Goal: Transaction & Acquisition: Purchase product/service

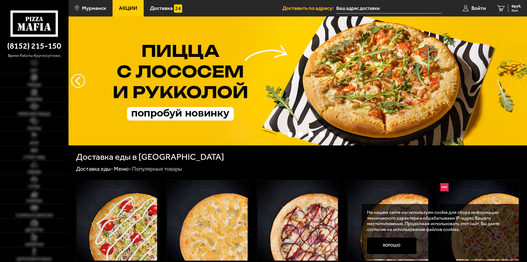
click at [520, 78] on button "предыдущий" at bounding box center [517, 81] width 14 height 14
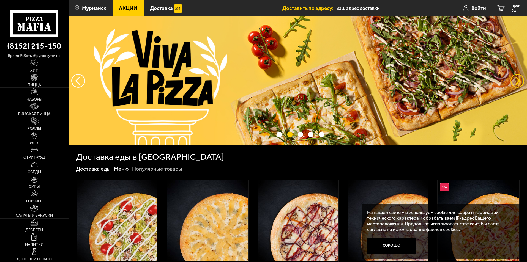
click at [520, 78] on button "предыдущий" at bounding box center [517, 81] width 14 height 14
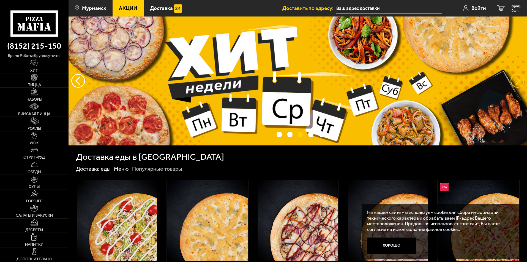
click at [520, 78] on button "предыдущий" at bounding box center [517, 81] width 14 height 14
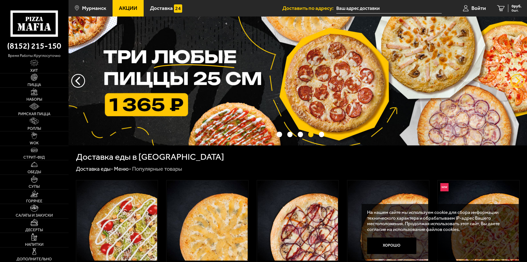
click at [520, 78] on button "предыдущий" at bounding box center [517, 81] width 14 height 14
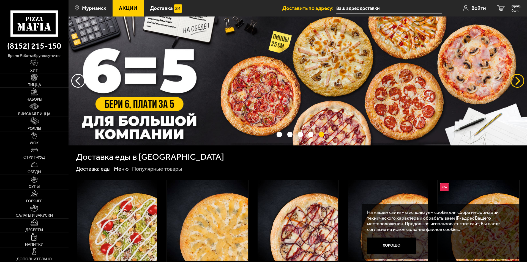
click at [520, 78] on button "предыдущий" at bounding box center [517, 81] width 14 height 14
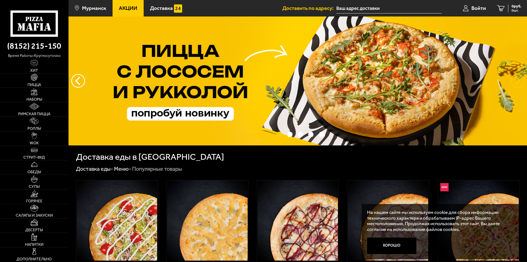
click at [520, 78] on button "предыдущий" at bounding box center [517, 81] width 14 height 14
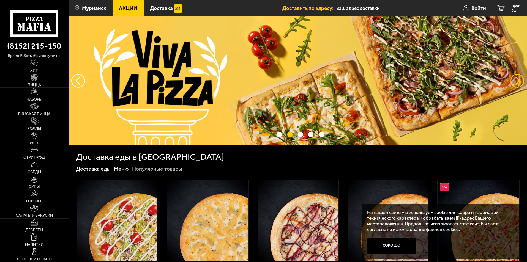
click at [520, 78] on button "предыдущий" at bounding box center [517, 81] width 14 height 14
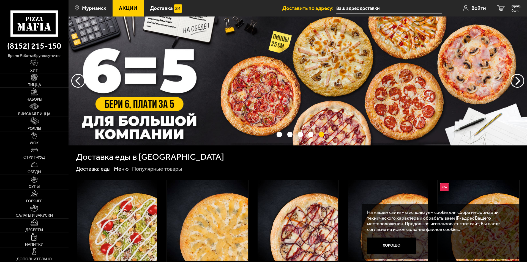
click at [135, 9] on span "Акции" at bounding box center [128, 8] width 18 height 5
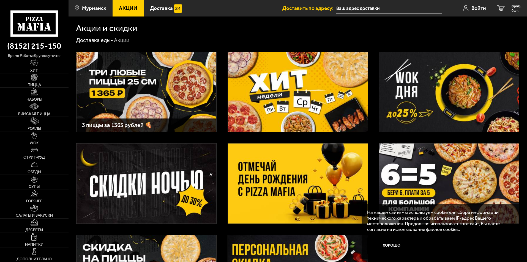
click at [270, 168] on img at bounding box center [298, 184] width 140 height 80
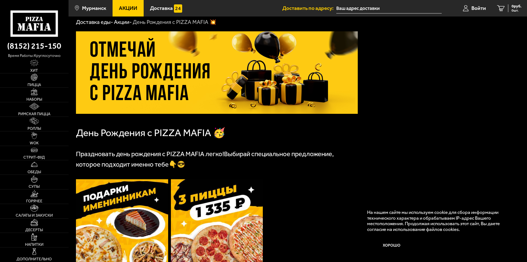
scroll to position [128, 0]
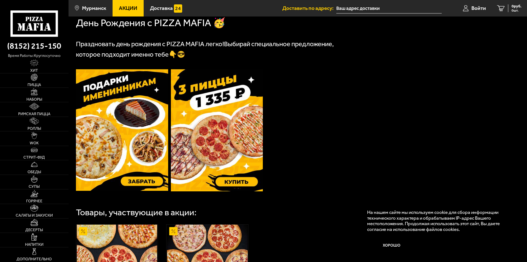
click at [128, 153] on img at bounding box center [122, 130] width 92 height 122
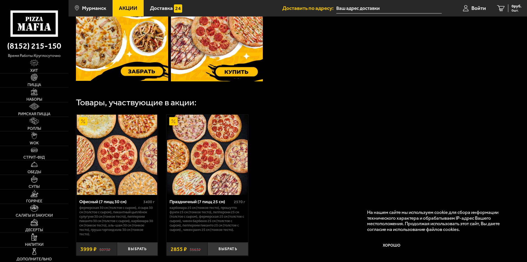
scroll to position [293, 0]
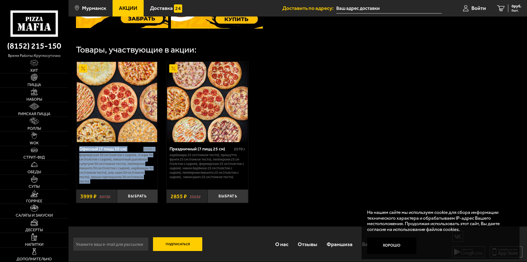
drag, startPoint x: 111, startPoint y: 184, endPoint x: 77, endPoint y: 150, distance: 48.1
click at [77, 150] on div "Офисный (7 пицц 30 см) 3400 г Фермерская 30 см (толстое с сыром), 4 сыра 30 см …" at bounding box center [117, 163] width 82 height 43
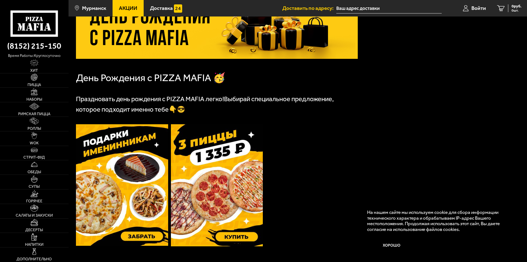
scroll to position [0, 0]
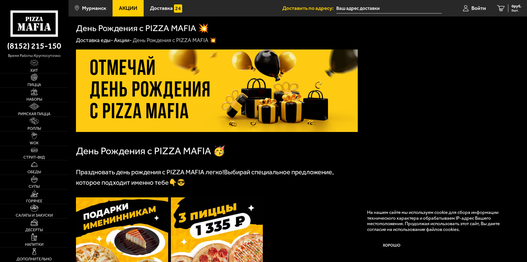
click at [119, 13] on link "Акции" at bounding box center [128, 8] width 31 height 17
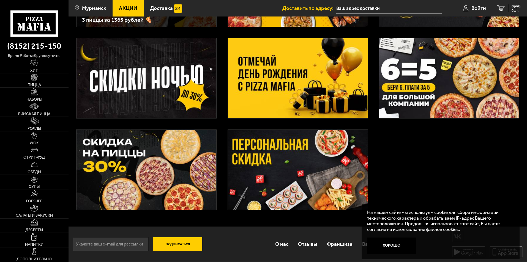
click at [294, 97] on img at bounding box center [298, 78] width 140 height 80
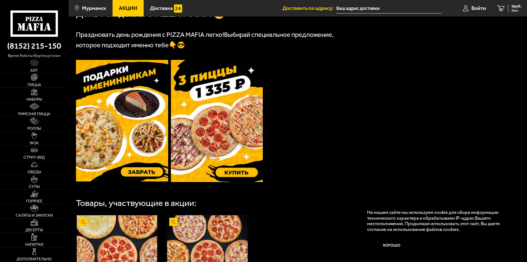
scroll to position [293, 0]
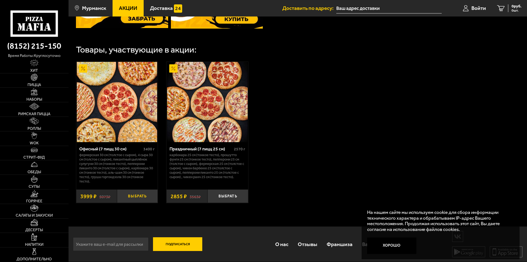
click at [133, 193] on button "Выбрать" at bounding box center [137, 196] width 41 height 13
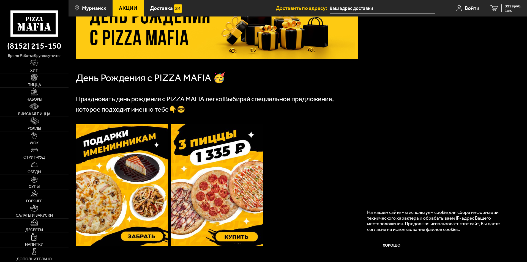
scroll to position [0, 0]
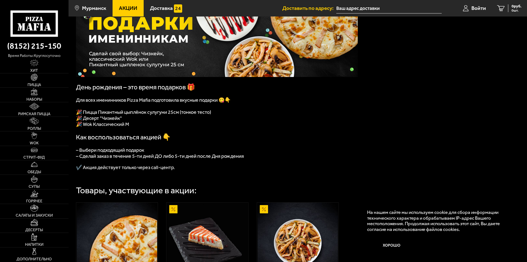
scroll to position [83, 0]
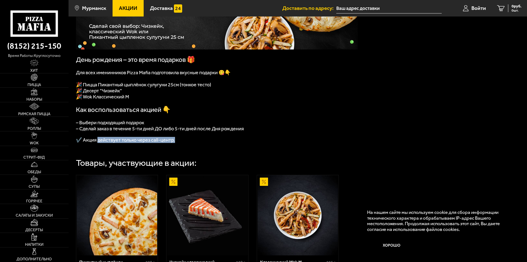
drag, startPoint x: 99, startPoint y: 144, endPoint x: 218, endPoint y: 147, distance: 118.6
click at [218, 143] on p "✔️ Акция действует только через call-центр." at bounding box center [217, 140] width 282 height 6
click at [133, 137] on p at bounding box center [217, 134] width 282 height 5
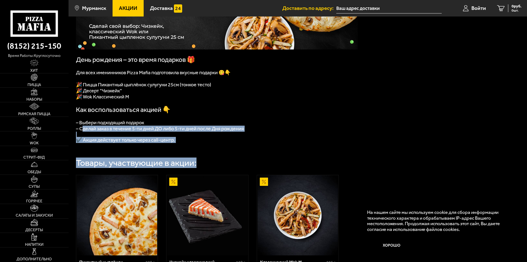
drag, startPoint x: 81, startPoint y: 134, endPoint x: 269, endPoint y: 151, distance: 189.0
click at [269, 151] on div "День рождения – это время подарков 🎁 Для всех именинников Pizza Mafia подготови…" at bounding box center [298, 147] width 458 height 372
click at [173, 152] on div "День рождения – это время подарков 🎁 Для всех именинников Pizza Mafia подготови…" at bounding box center [298, 147] width 458 height 372
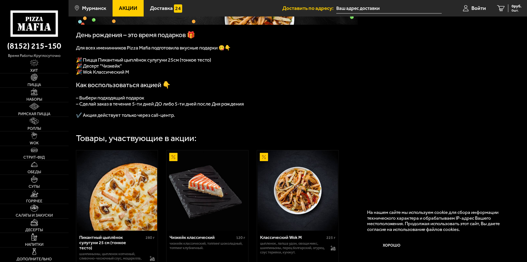
scroll to position [0, 0]
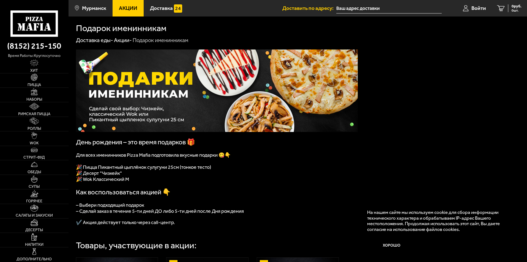
click at [129, 8] on span "Акции" at bounding box center [128, 8] width 18 height 5
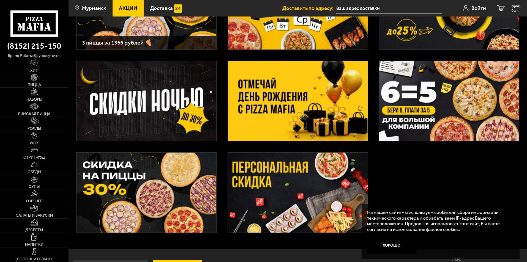
scroll to position [106, 0]
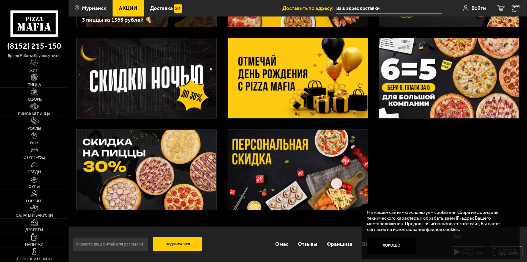
click at [190, 162] on img at bounding box center [146, 170] width 140 height 80
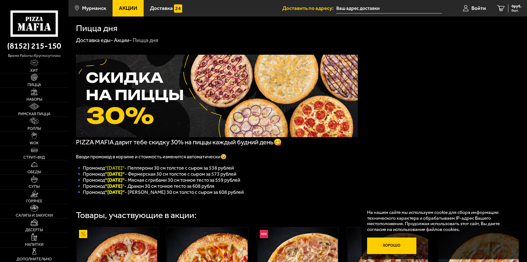
click at [393, 247] on button "Хорошо" at bounding box center [392, 246] width 50 height 17
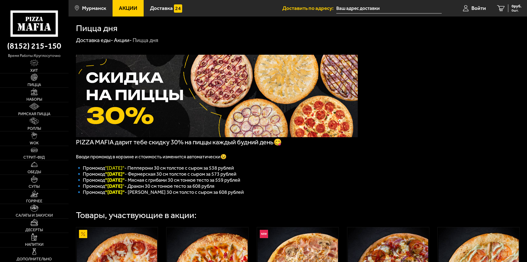
click at [129, 9] on span "Акции" at bounding box center [128, 8] width 18 height 5
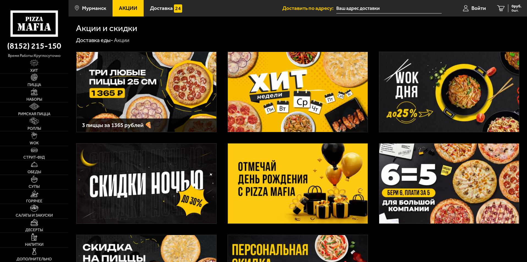
click at [302, 171] on img at bounding box center [298, 184] width 140 height 80
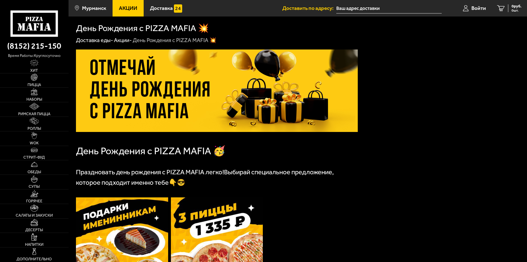
click at [128, 8] on span "Акции" at bounding box center [128, 8] width 18 height 5
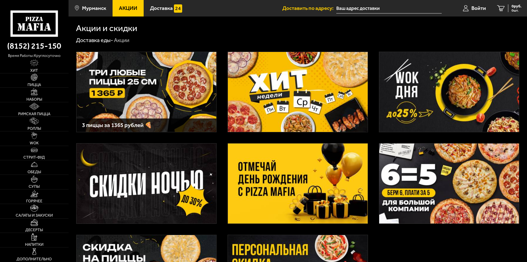
click at [253, 158] on img at bounding box center [298, 184] width 140 height 80
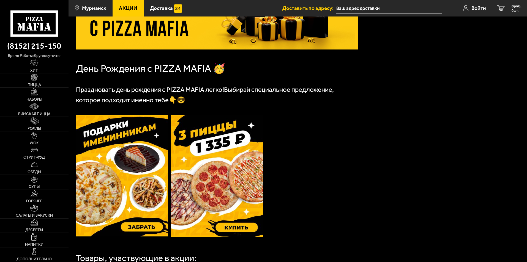
scroll to position [165, 0]
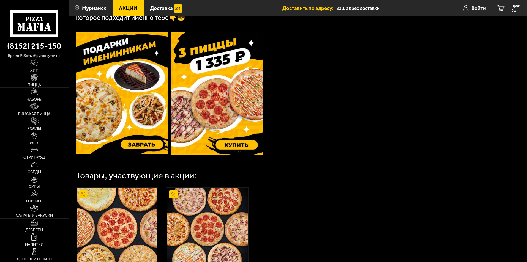
click at [146, 146] on img at bounding box center [122, 93] width 92 height 122
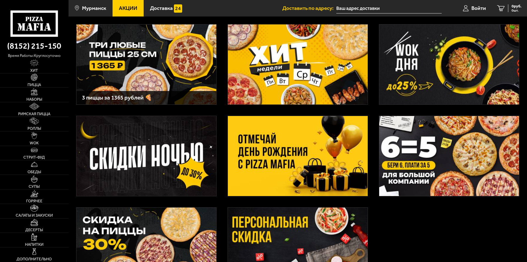
click at [314, 175] on img at bounding box center [298, 156] width 140 height 80
